Goal: Task Accomplishment & Management: Manage account settings

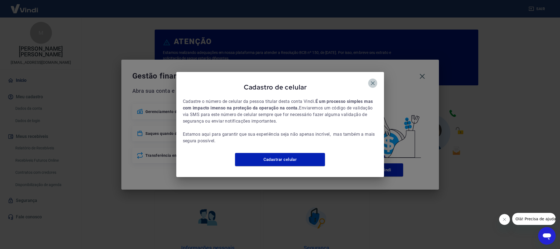
click at [372, 80] on icon "button" at bounding box center [372, 83] width 7 height 7
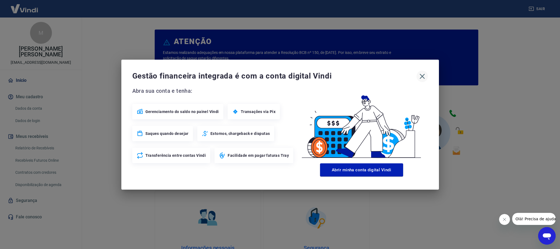
click at [423, 75] on icon "button" at bounding box center [422, 76] width 9 height 9
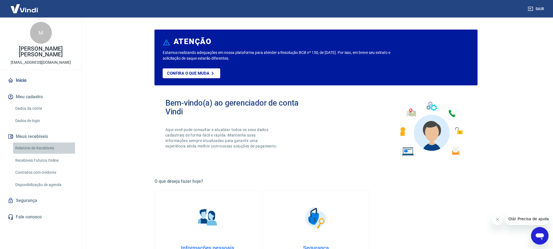
click at [43, 147] on link "Relatório de Recebíveis" at bounding box center [44, 147] width 62 height 11
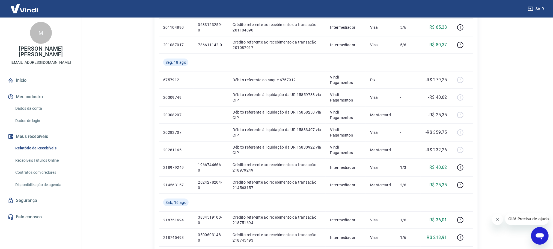
scroll to position [369, 0]
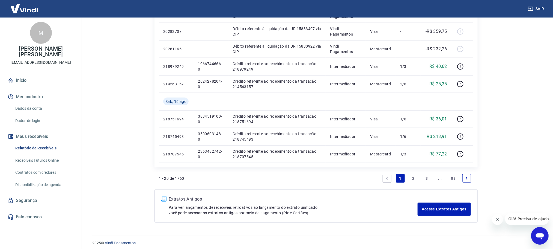
click at [415, 180] on link "2" at bounding box center [414, 178] width 9 height 9
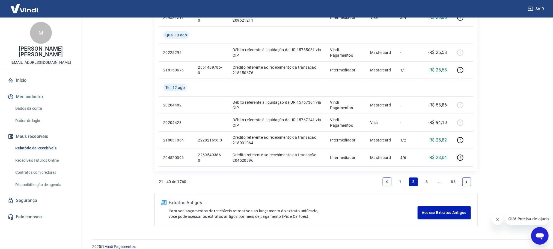
scroll to position [390, 0]
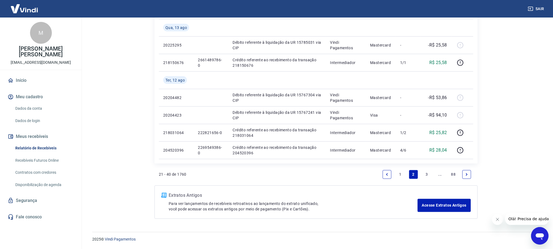
click at [401, 177] on link "1" at bounding box center [400, 174] width 9 height 9
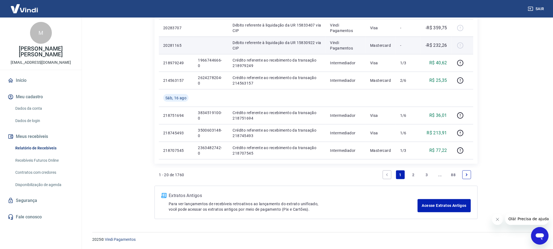
scroll to position [373, 0]
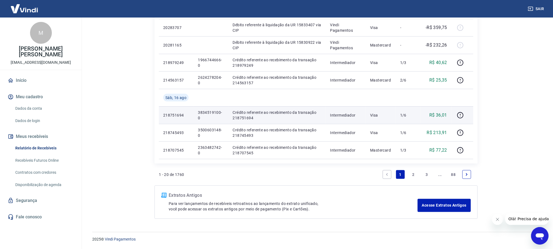
click at [307, 119] on p "Crédito referente ao recebimento da transação 218751694" at bounding box center [277, 115] width 89 height 11
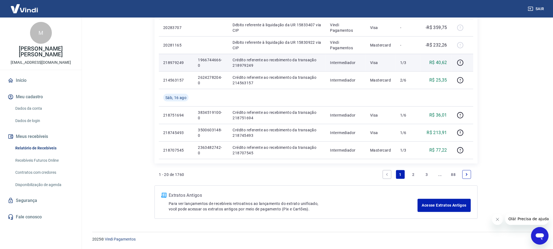
click at [211, 60] on p "1966744666-0" at bounding box center [211, 62] width 26 height 11
copy p "1966744666-0"
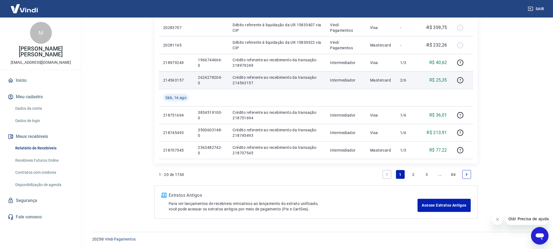
click at [211, 77] on p "2624278204-0" at bounding box center [211, 80] width 26 height 11
copy p "2624278204-0"
